Goal: Subscribe to service/newsletter

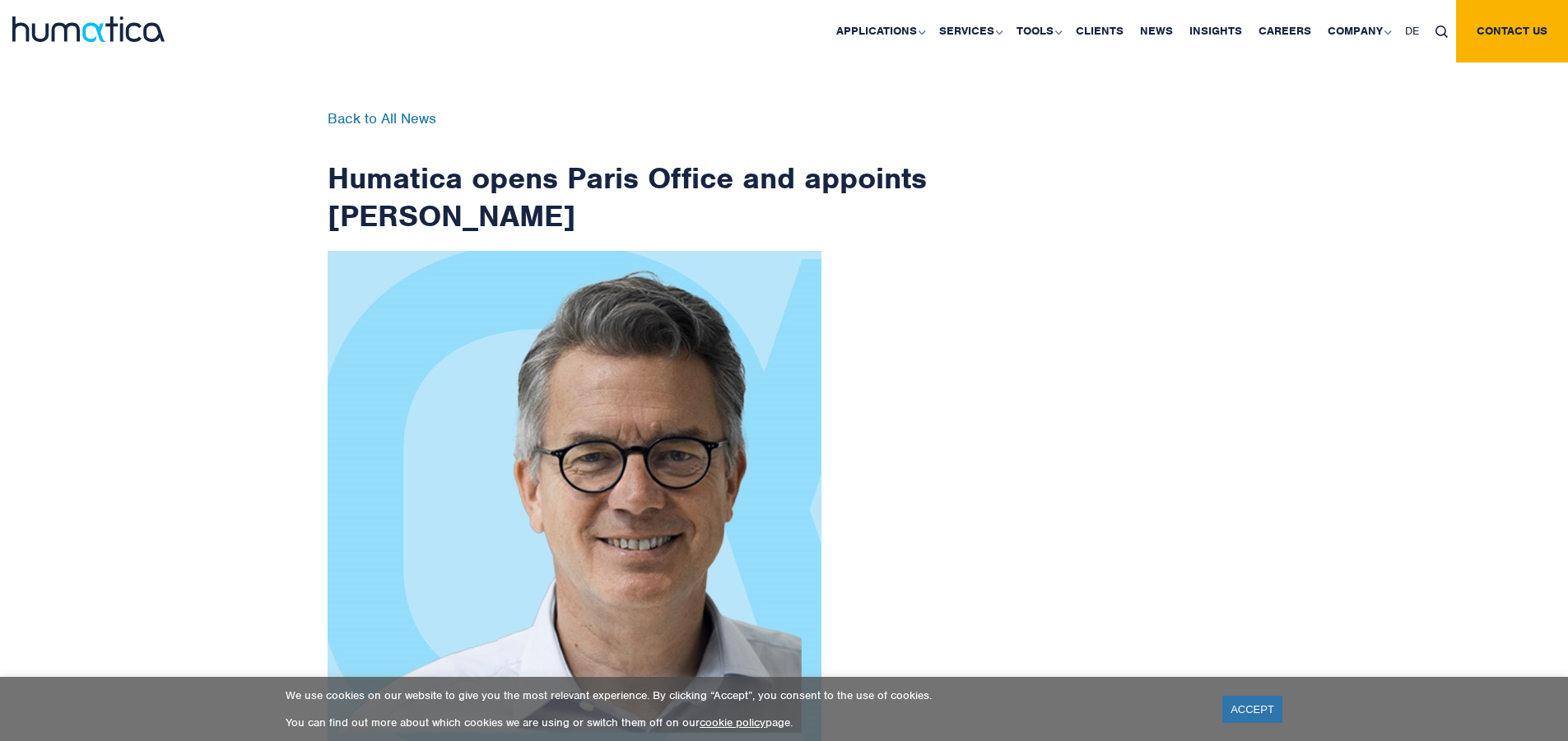
scroll to position [2624, 0]
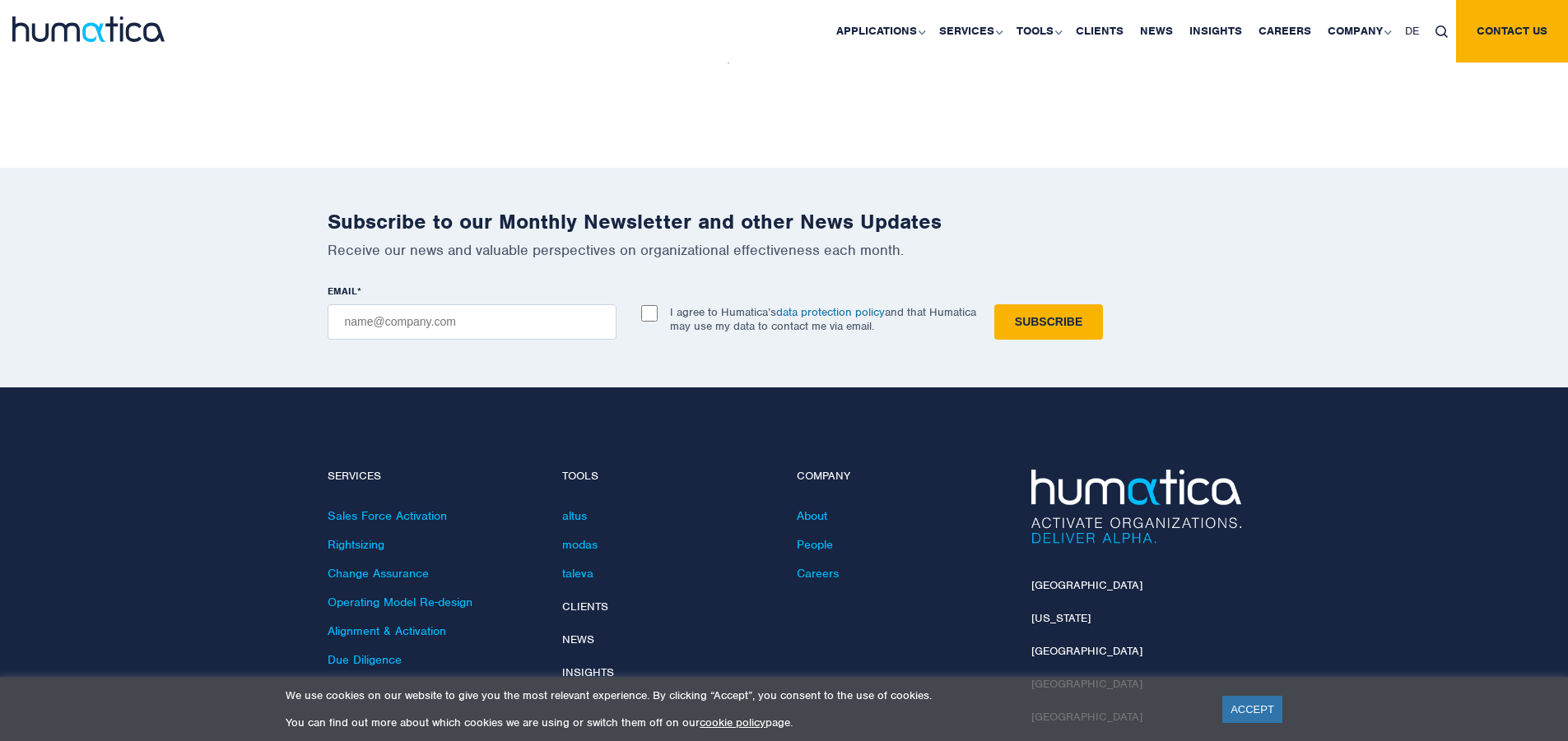
checkbox input "true"
type input "[EMAIL_ADDRESS][DOMAIN_NAME]"
click at [994, 304] on input "Subscribe" at bounding box center [1048, 322] width 109 height 35
